Goal: Information Seeking & Learning: Find specific fact

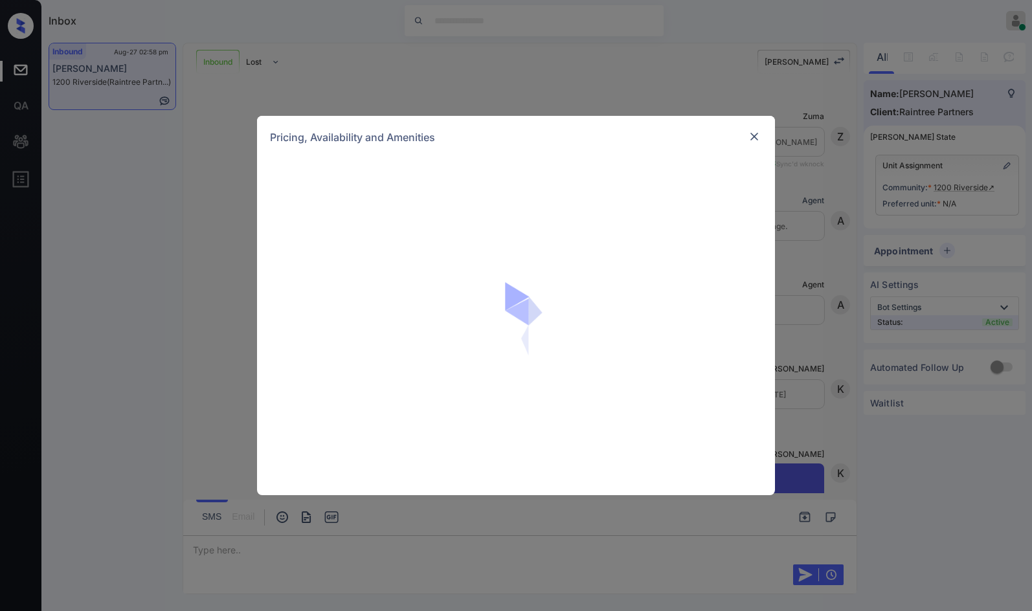
scroll to position [1066, 0]
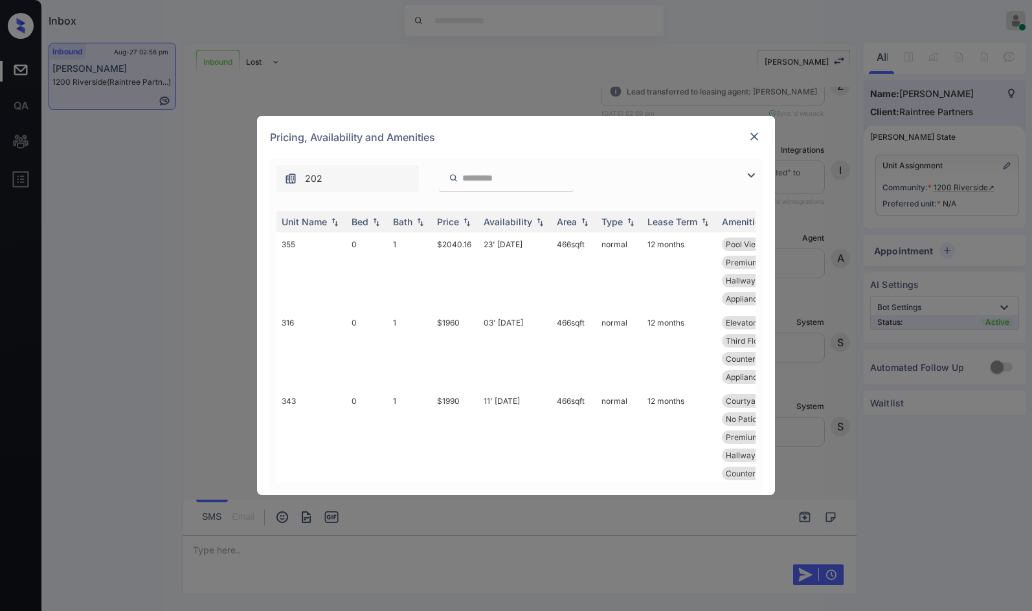
click at [758, 169] on img at bounding box center [751, 176] width 16 height 16
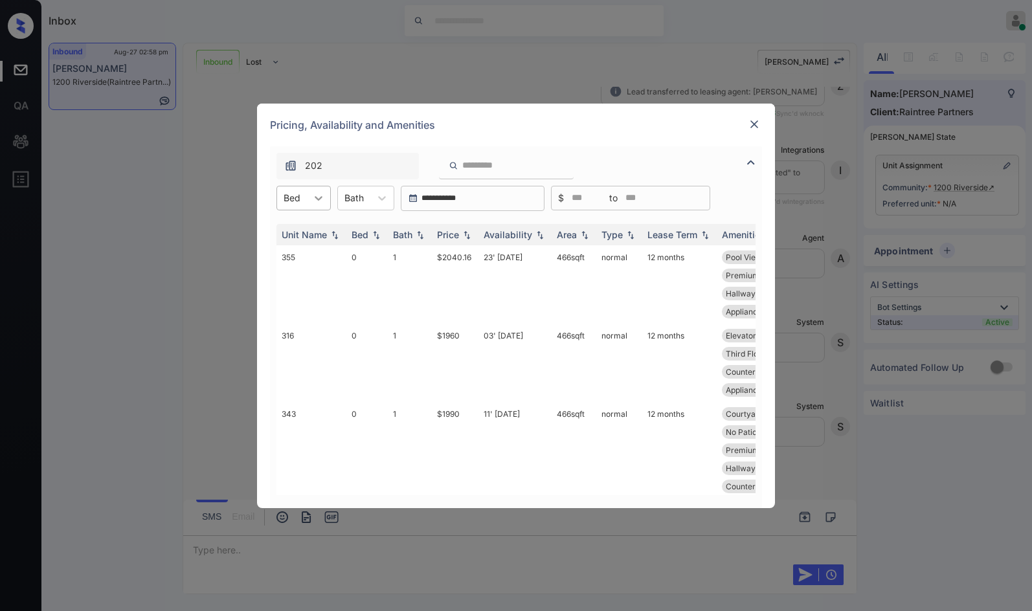
click at [309, 203] on div at bounding box center [318, 197] width 23 height 23
click at [300, 236] on div "0" at bounding box center [303, 229] width 54 height 23
click at [466, 233] on img at bounding box center [466, 234] width 13 height 9
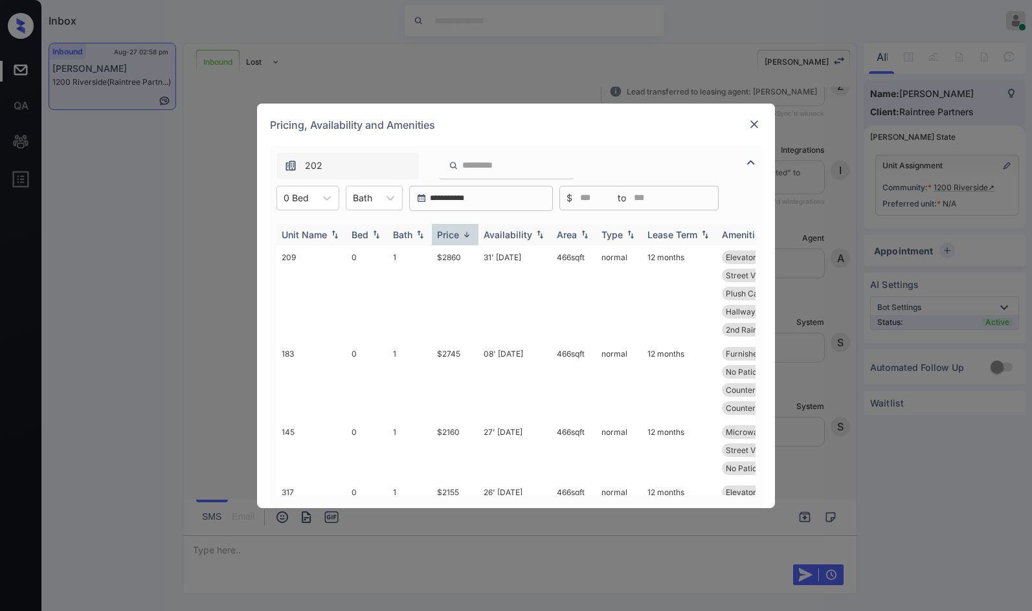
click at [466, 233] on img at bounding box center [466, 235] width 13 height 10
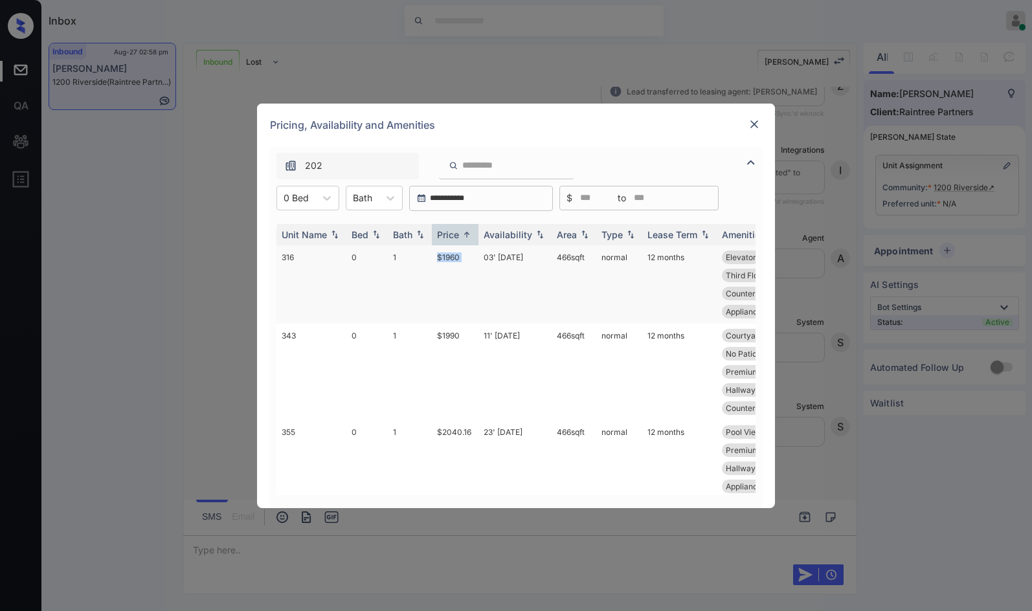
drag, startPoint x: 434, startPoint y: 257, endPoint x: 483, endPoint y: 257, distance: 49.2
click at [483, 257] on tr "316 0 1 $1960 03' Oct 25 466 sqft normal 12 months Elevator Proxim... No Patio …" at bounding box center [614, 284] width 677 height 78
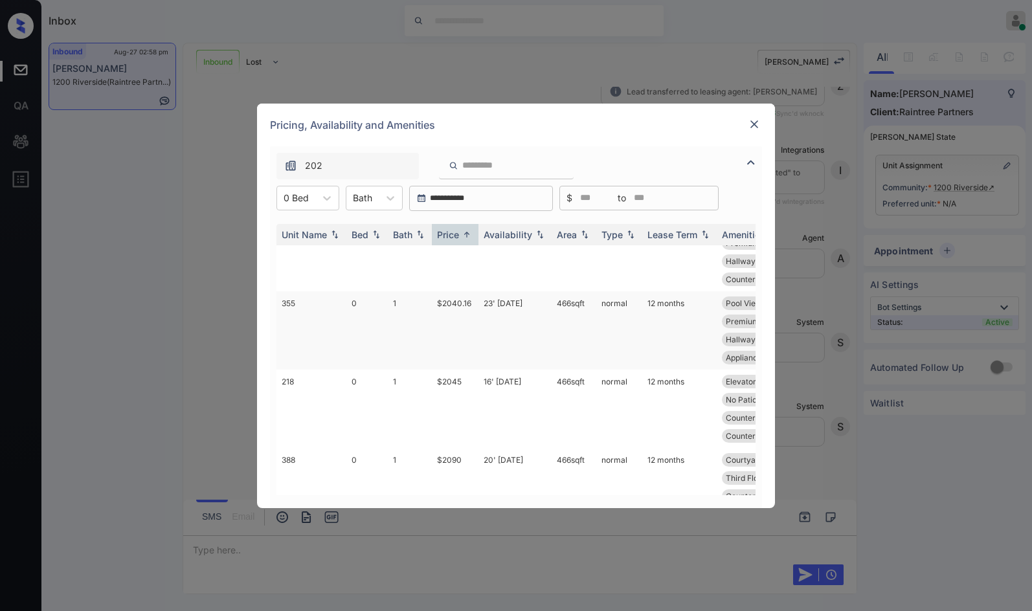
scroll to position [130, 0]
click at [475, 328] on td "$2040.16" at bounding box center [455, 330] width 47 height 78
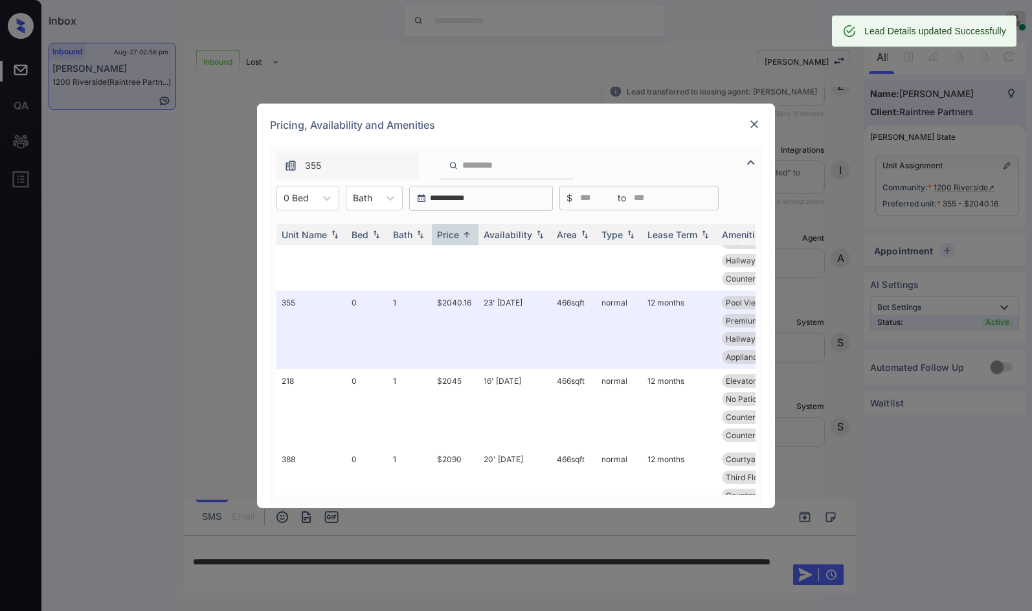
click at [751, 131] on div at bounding box center [755, 125] width 16 height 16
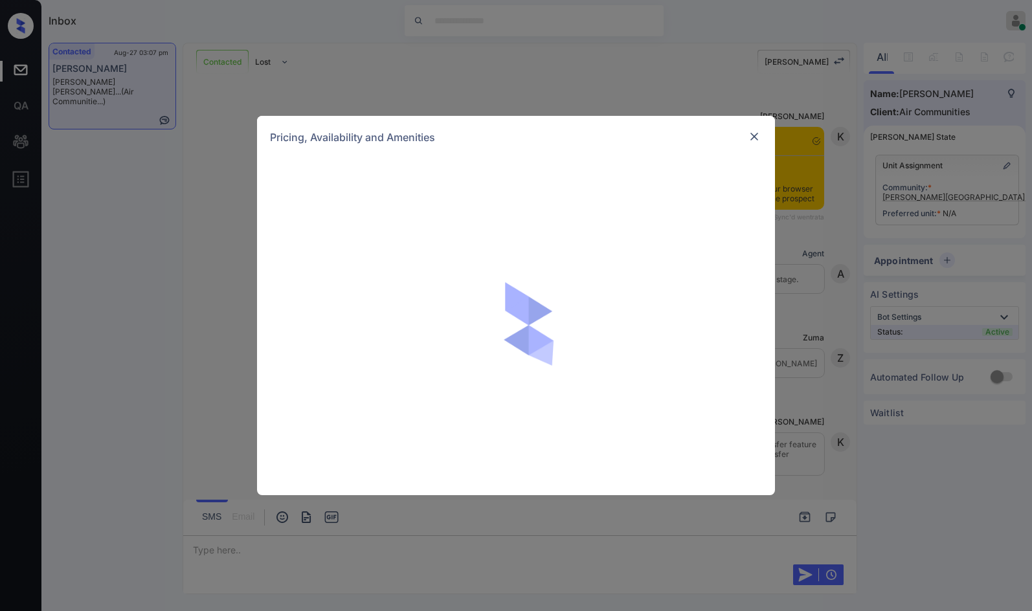
scroll to position [1663, 0]
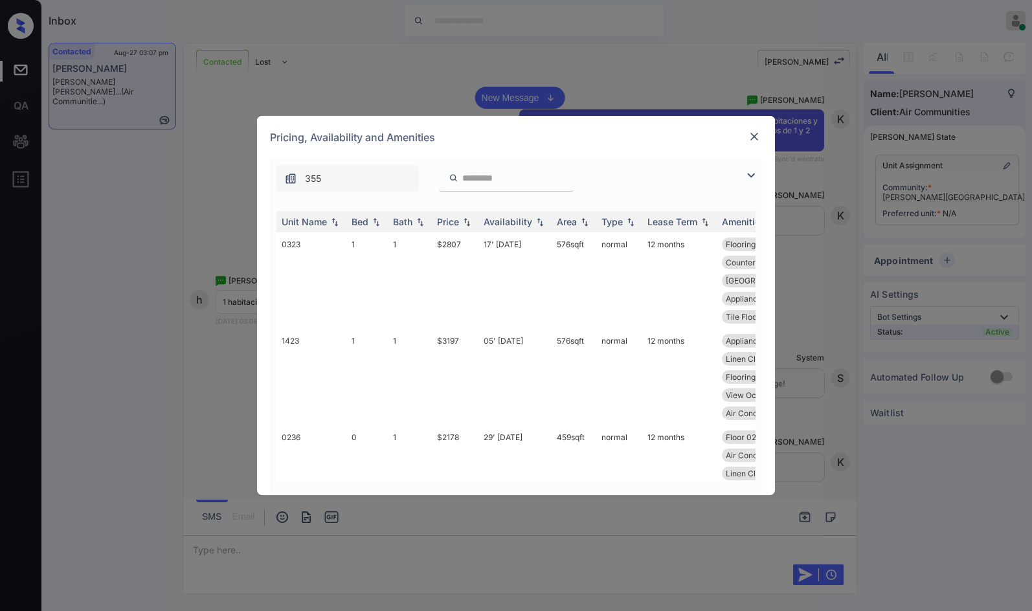
drag, startPoint x: 569, startPoint y: 96, endPoint x: 557, endPoint y: 100, distance: 12.3
click at [568, 96] on div "**********" at bounding box center [516, 305] width 1032 height 611
click at [556, 100] on div "**********" at bounding box center [516, 305] width 1032 height 611
click at [762, 140] on div "Pricing, Availability and Amenities" at bounding box center [516, 137] width 518 height 43
click at [754, 135] on img at bounding box center [754, 136] width 13 height 13
